Goal: Task Accomplishment & Management: Complete application form

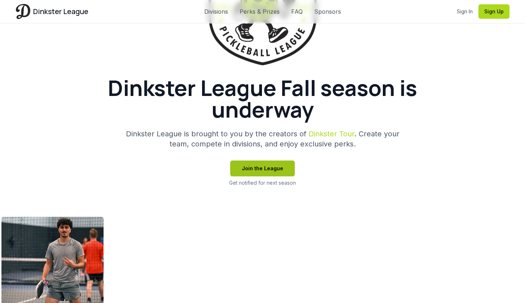
scroll to position [129, 0]
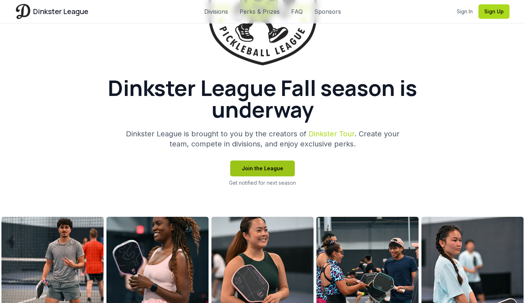
click at [282, 174] on button "Join the League" at bounding box center [262, 169] width 65 height 16
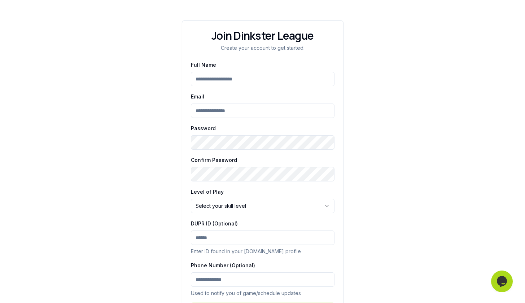
scroll to position [132, 0]
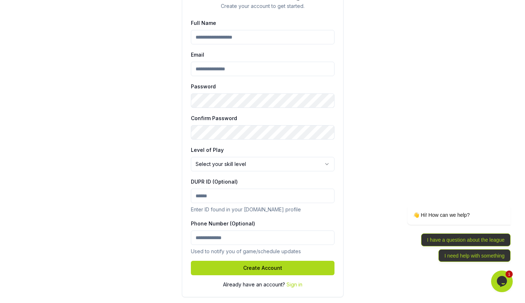
click at [292, 169] on html "Join Dinkster League Create your account to get started. Full Name Email Passwo…" at bounding box center [262, 86] width 525 height 436
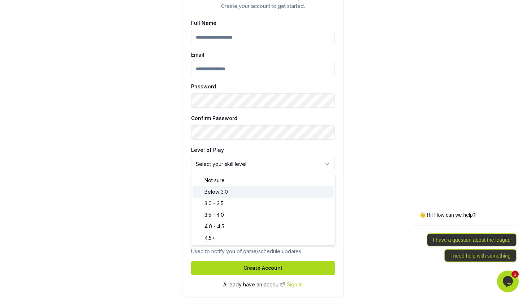
select select "****"
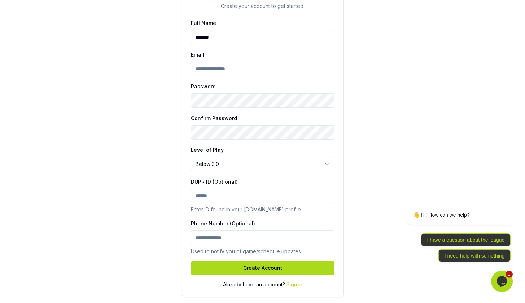
type input "********"
type input "**********"
click at [244, 195] on input "DUPR ID (Optional)" at bounding box center [263, 196] width 144 height 14
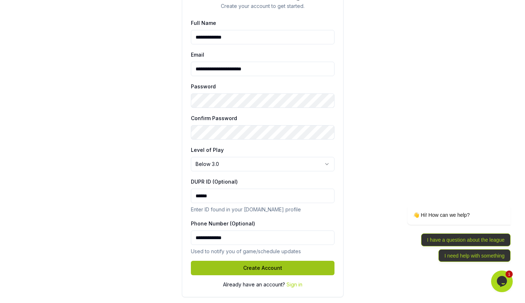
type input "******"
click at [230, 267] on button "Create Account" at bounding box center [263, 268] width 144 height 14
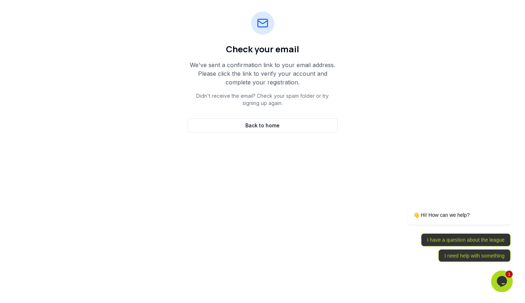
scroll to position [117, 0]
click at [269, 131] on link "Back to home" at bounding box center [263, 125] width 150 height 14
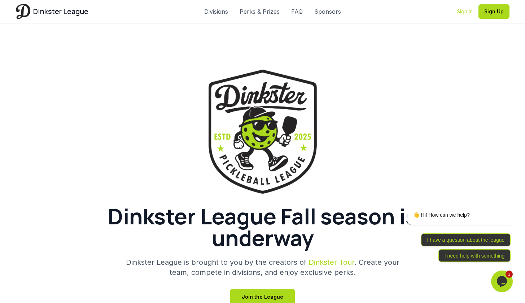
click at [467, 12] on link "Sign In" at bounding box center [465, 11] width 16 height 7
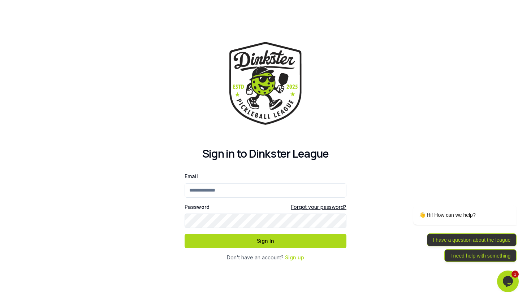
type input "**********"
click at [301, 239] on button "Sign In" at bounding box center [265, 241] width 162 height 14
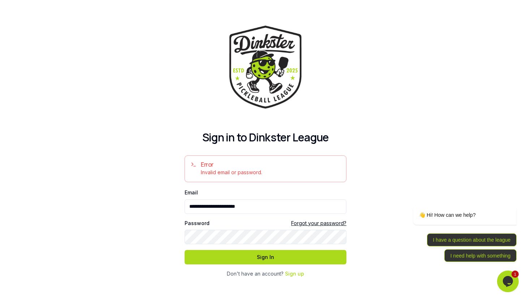
click at [314, 222] on link "Forgot your password?" at bounding box center [318, 223] width 55 height 7
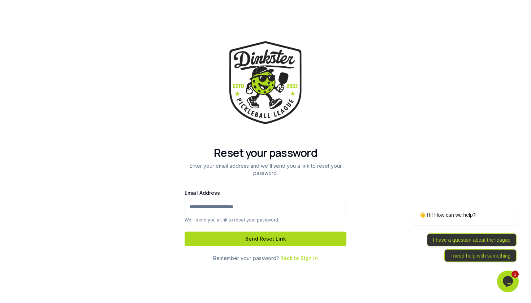
click at [253, 206] on input "Email Address" at bounding box center [265, 207] width 162 height 14
click at [253, 207] on input "Email Address" at bounding box center [265, 207] width 162 height 14
type input "*"
type input "**********"
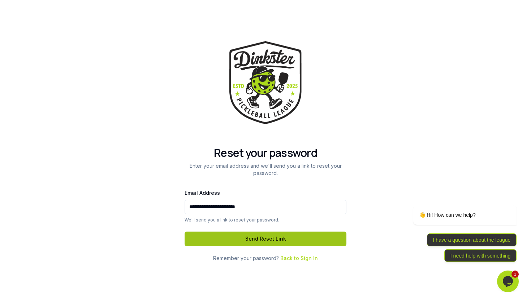
click at [249, 232] on button "Send Reset Link" at bounding box center [265, 239] width 162 height 14
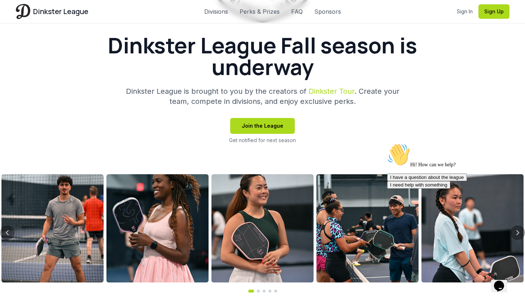
scroll to position [137, 0]
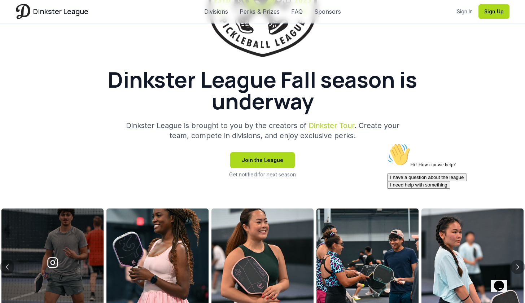
click at [60, 236] on div at bounding box center [52, 263] width 102 height 108
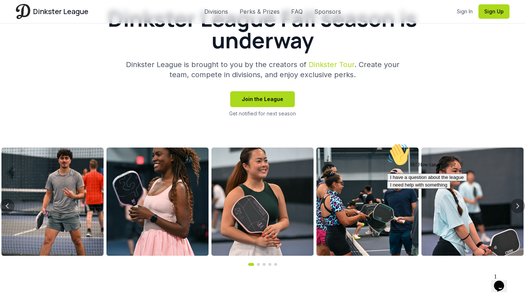
scroll to position [237, 0]
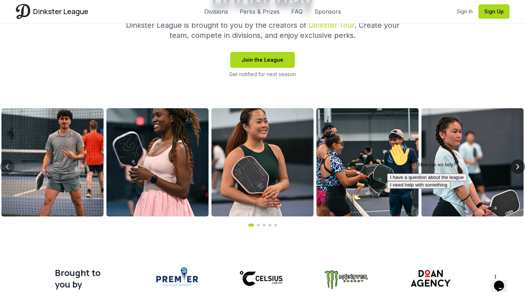
click at [516, 166] on icon "Next slide" at bounding box center [518, 166] width 9 height 9
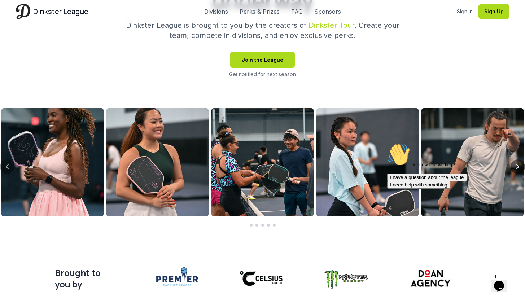
click at [519, 167] on icon "Next slide" at bounding box center [518, 167] width 2 height 4
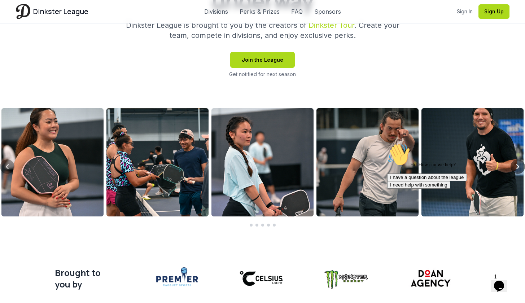
click at [518, 166] on icon "Next slide" at bounding box center [518, 166] width 9 height 9
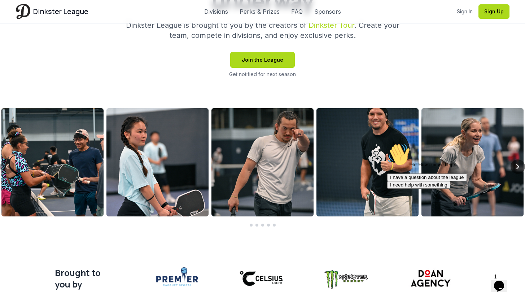
click at [518, 168] on icon "Next slide" at bounding box center [518, 167] width 2 height 4
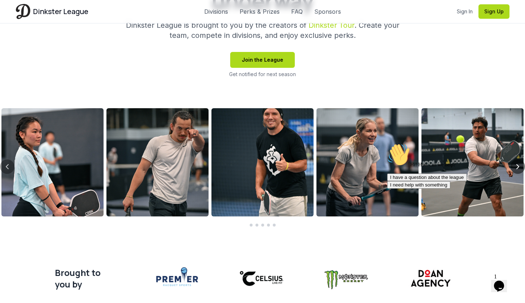
click at [518, 168] on icon "Next slide" at bounding box center [518, 167] width 2 height 4
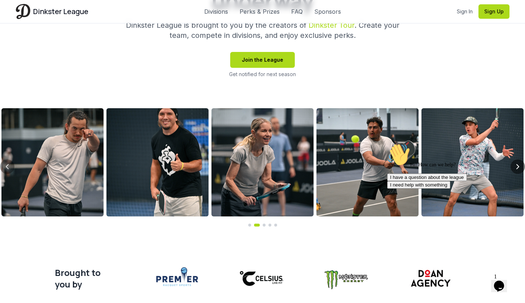
click at [516, 169] on icon "Next slide" at bounding box center [518, 166] width 9 height 9
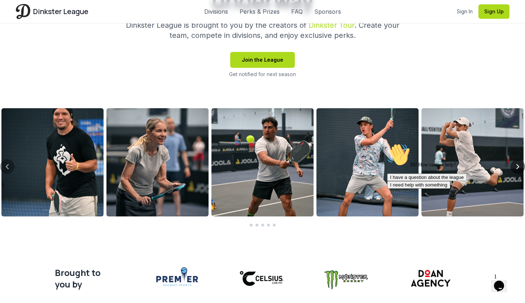
click at [516, 169] on icon "Next slide" at bounding box center [518, 166] width 9 height 9
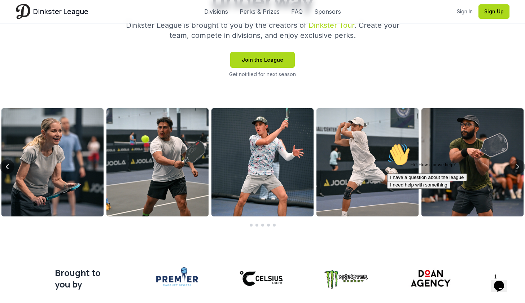
click at [8, 167] on icon "Previous slide" at bounding box center [7, 166] width 9 height 9
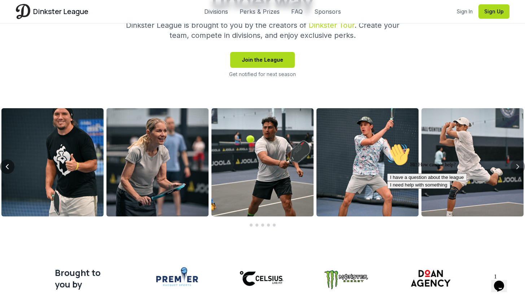
click at [8, 167] on icon "Previous slide" at bounding box center [7, 166] width 9 height 9
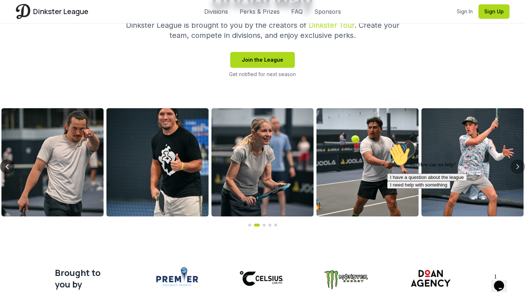
click at [8, 167] on icon "Previous slide" at bounding box center [7, 166] width 9 height 9
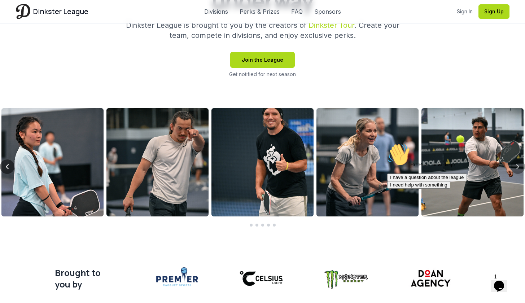
click at [8, 167] on icon "Previous slide" at bounding box center [7, 166] width 9 height 9
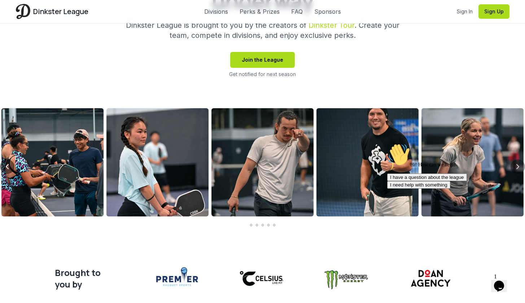
click at [8, 167] on icon "Previous slide" at bounding box center [7, 166] width 9 height 9
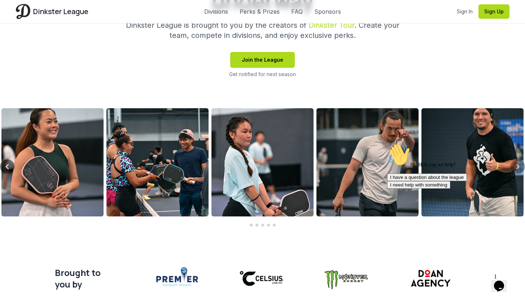
click at [8, 167] on icon "Previous slide" at bounding box center [7, 166] width 9 height 9
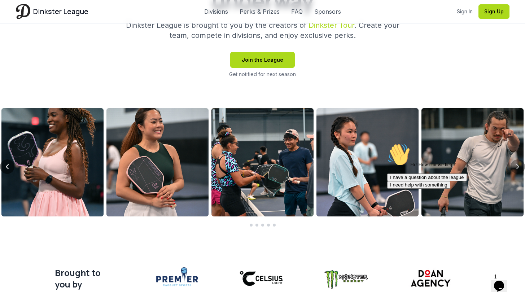
click at [8, 167] on icon "Previous slide" at bounding box center [7, 166] width 9 height 9
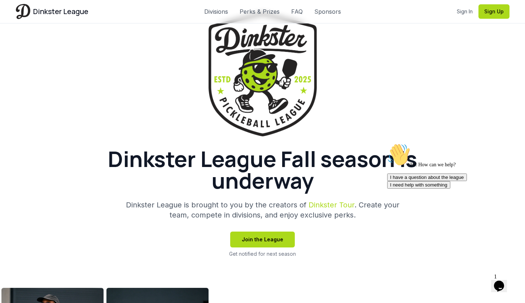
scroll to position [0, 0]
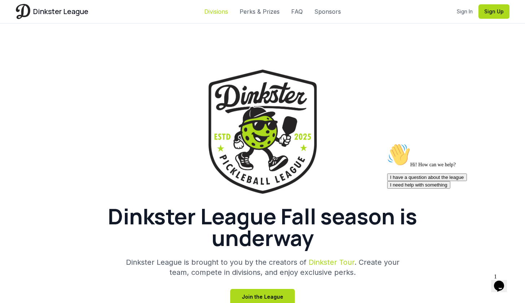
click at [218, 9] on link "Divisions" at bounding box center [216, 11] width 24 height 9
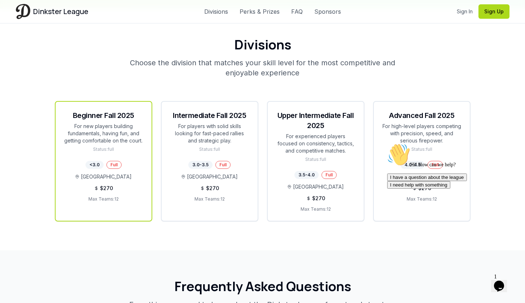
click at [122, 159] on div "Beginner Fall 2025 For new players building fundamentals, having fun, and getti…" at bounding box center [104, 131] width 96 height 59
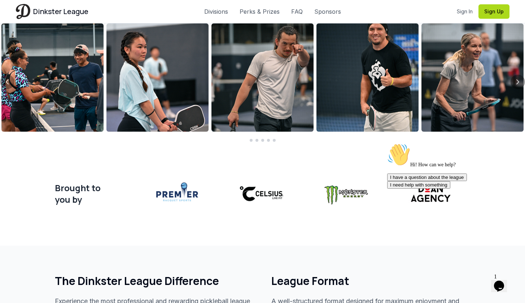
scroll to position [0, 0]
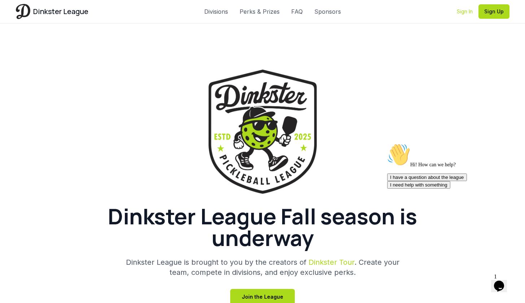
click at [465, 14] on link "Sign In" at bounding box center [465, 11] width 16 height 7
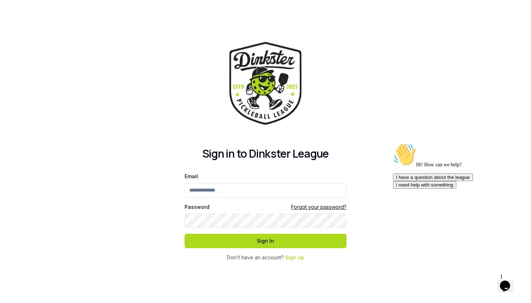
type input "**********"
click at [236, 236] on button "Sign In" at bounding box center [265, 241] width 162 height 14
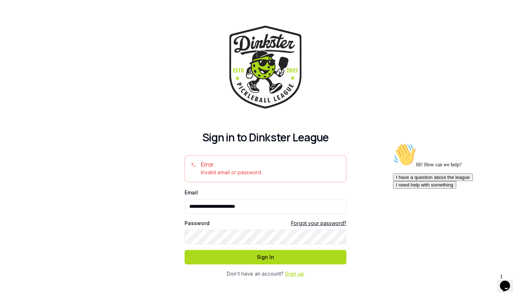
click at [293, 275] on link "Sign up" at bounding box center [294, 274] width 19 height 6
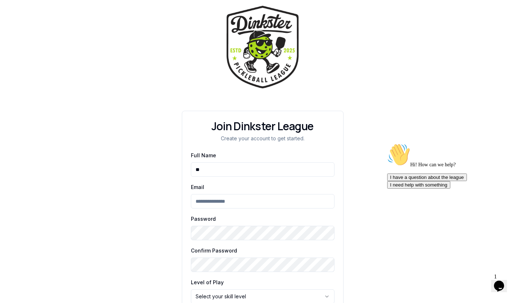
type input "*"
type input "**********"
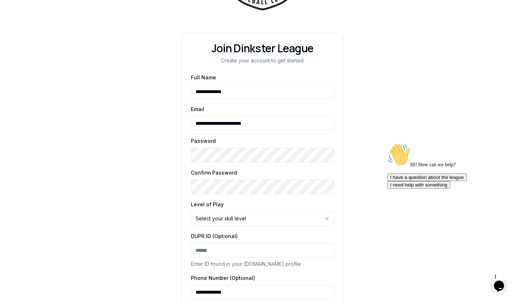
scroll to position [132, 0]
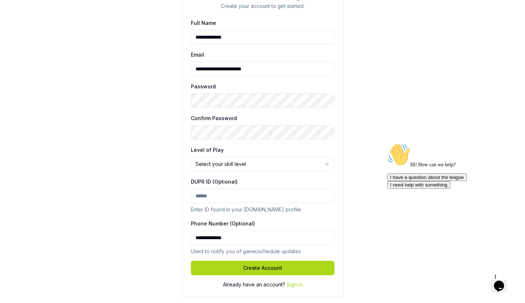
click at [406, 113] on div "**********" at bounding box center [262, 86] width 525 height 436
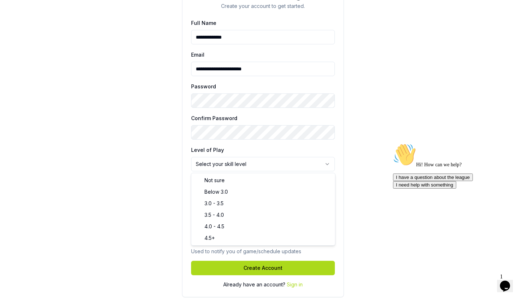
click at [228, 159] on html "**********" at bounding box center [265, 86] width 531 height 436
select select "****"
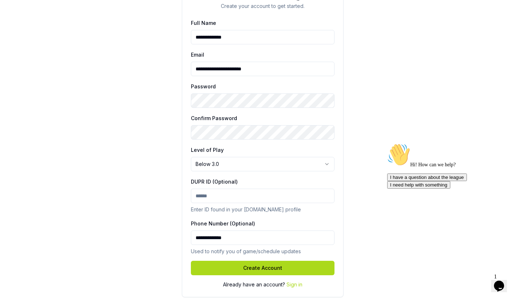
click at [218, 197] on input "DUPR ID (Optional)" at bounding box center [263, 196] width 144 height 14
click at [224, 192] on input "DUPR ID (Optional)" at bounding box center [263, 196] width 144 height 14
type input "*"
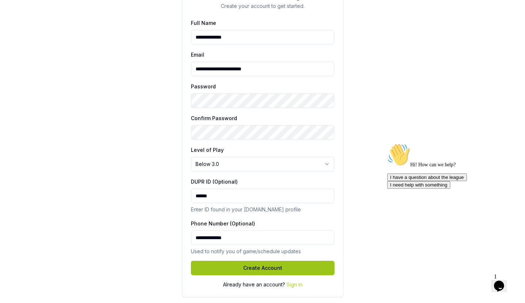
type input "******"
click at [232, 266] on button "Create Account" at bounding box center [263, 268] width 144 height 14
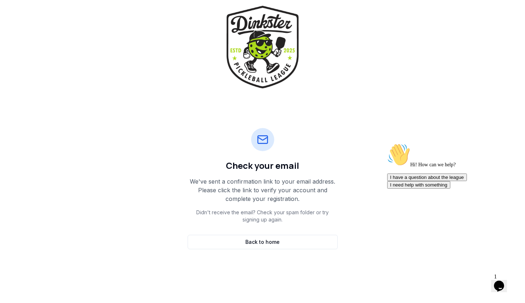
click at [252, 47] on img at bounding box center [263, 47] width 72 height 83
click at [261, 55] on img at bounding box center [263, 47] width 72 height 83
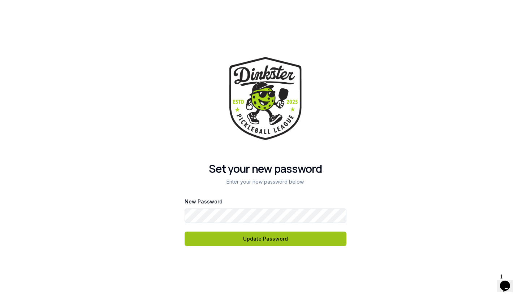
click at [242, 245] on button "Update Password" at bounding box center [265, 239] width 162 height 14
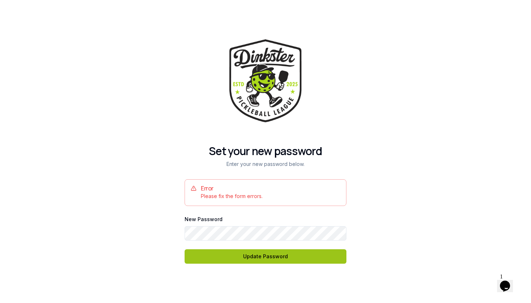
click at [279, 261] on button "Update Password" at bounding box center [265, 256] width 162 height 14
